Goal: Entertainment & Leisure: Consume media (video, audio)

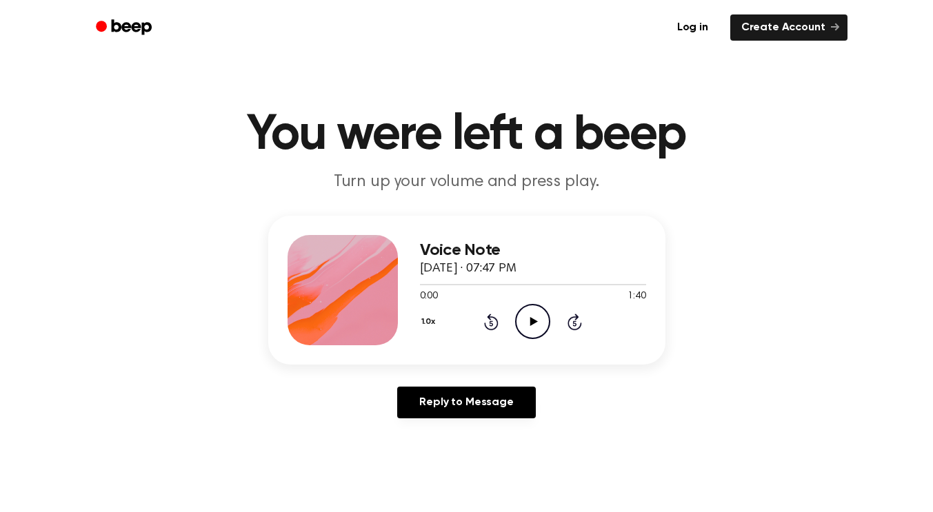
click at [539, 320] on icon "Play Audio" at bounding box center [532, 321] width 35 height 35
click at [538, 325] on icon "Pause Audio" at bounding box center [532, 321] width 35 height 35
click at [538, 325] on icon "Play Audio" at bounding box center [532, 321] width 35 height 35
click at [477, 284] on div at bounding box center [533, 284] width 226 height 1
click at [465, 281] on div at bounding box center [533, 284] width 226 height 11
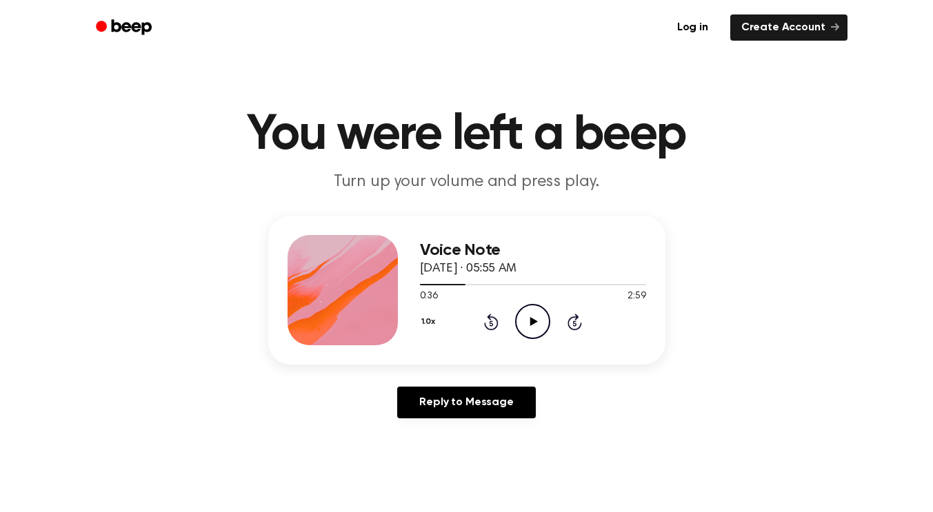
click at [536, 319] on icon "Play Audio" at bounding box center [532, 321] width 35 height 35
